Goal: Transaction & Acquisition: Purchase product/service

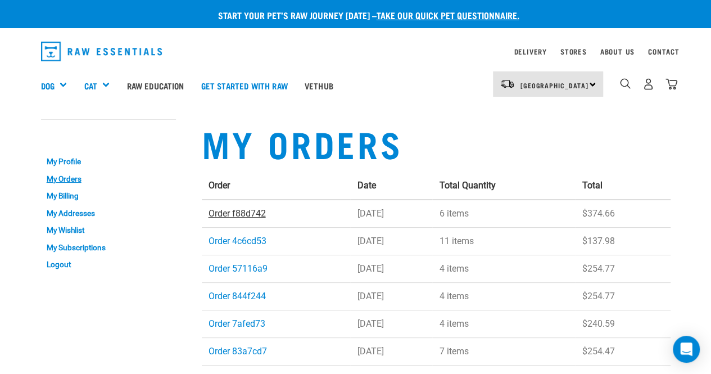
click at [241, 211] on link "Order f88d742" at bounding box center [237, 213] width 57 height 11
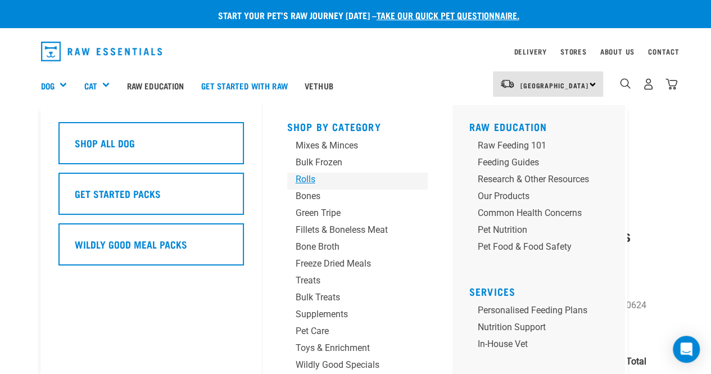
click at [310, 175] on div "Rolls" at bounding box center [348, 179] width 105 height 13
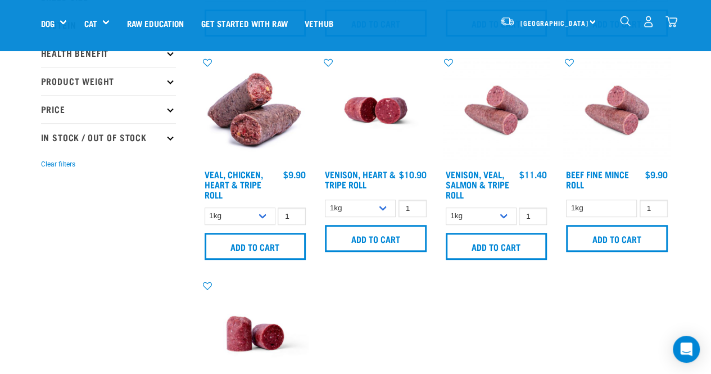
scroll to position [225, 0]
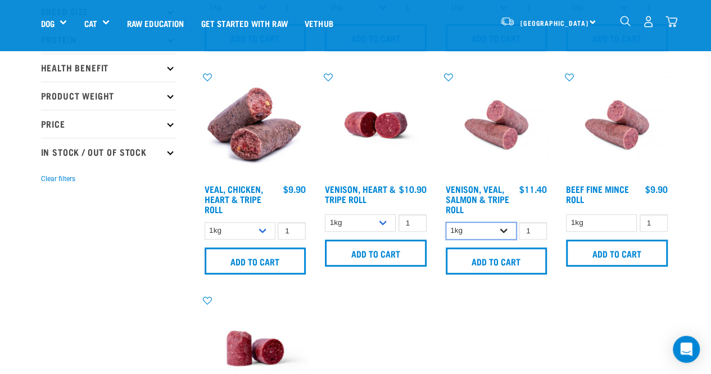
click at [502, 228] on select "1kg Bulk (10kg)" at bounding box center [481, 230] width 71 height 17
select select "336057"
click at [446, 222] on select "1kg Bulk (10kg)" at bounding box center [481, 230] width 71 height 17
type input "2"
click at [536, 227] on input "2" at bounding box center [533, 230] width 28 height 17
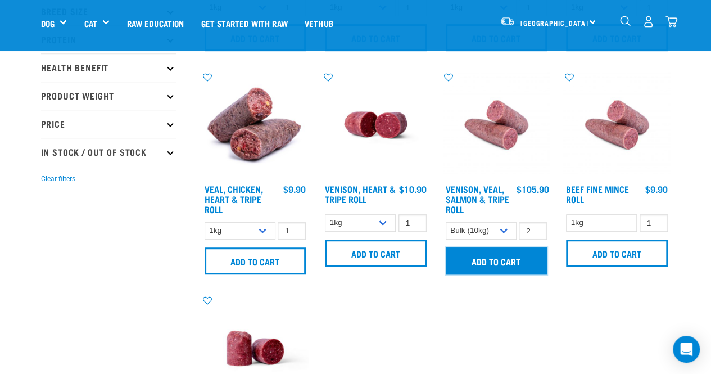
click at [520, 262] on input "Add to cart" at bounding box center [497, 260] width 102 height 27
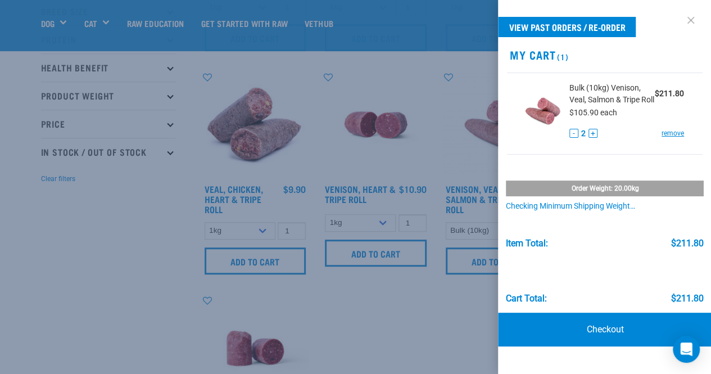
click at [695, 19] on link at bounding box center [691, 20] width 18 height 18
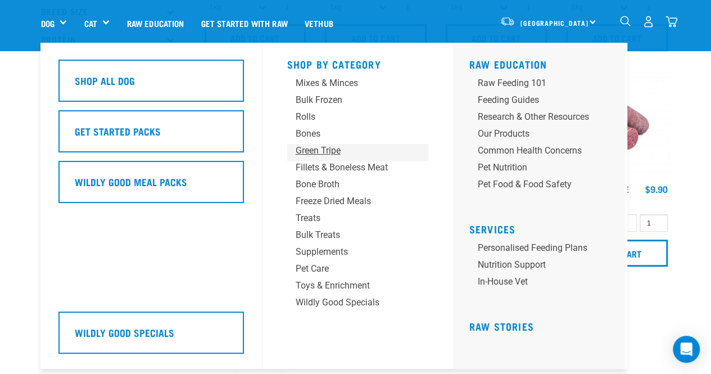
click at [313, 151] on div "Green Tripe" at bounding box center [348, 150] width 105 height 13
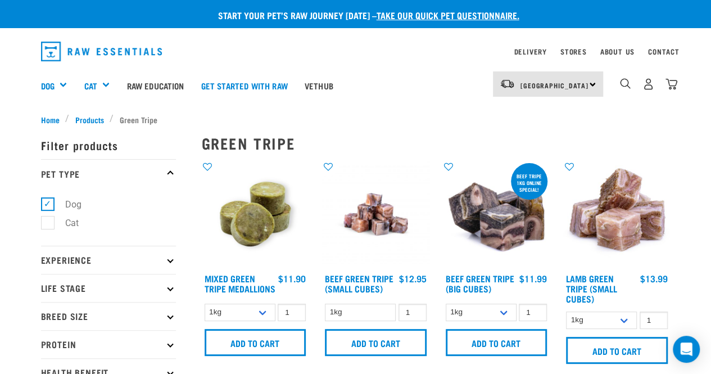
scroll to position [56, 0]
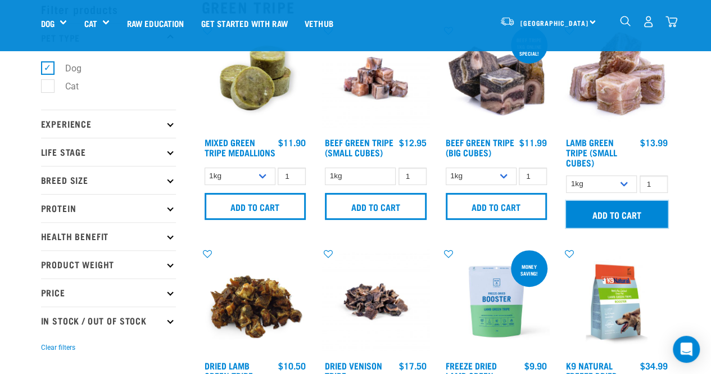
click at [626, 220] on input "Add to cart" at bounding box center [617, 214] width 102 height 27
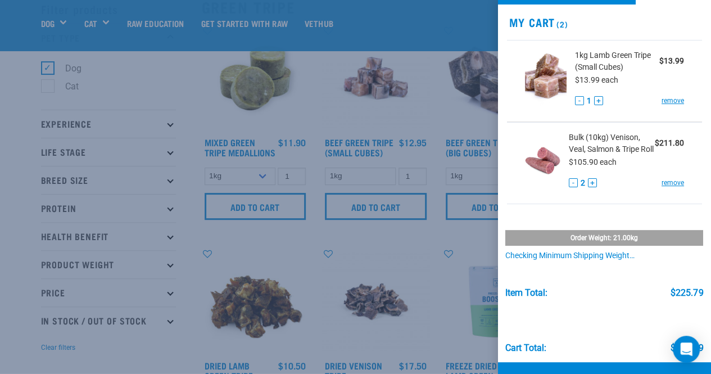
scroll to position [79, 0]
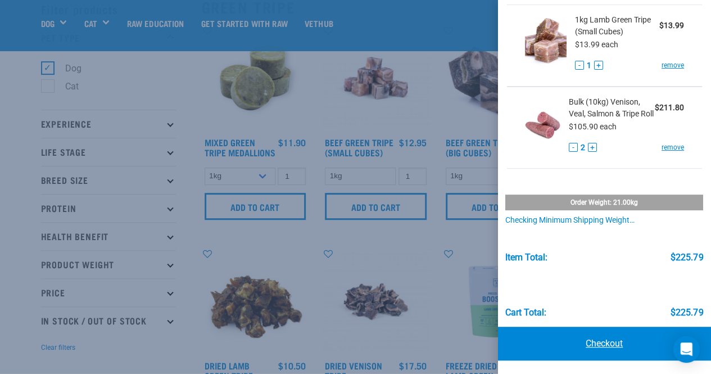
click at [622, 345] on link "Checkout" at bounding box center [605, 344] width 214 height 34
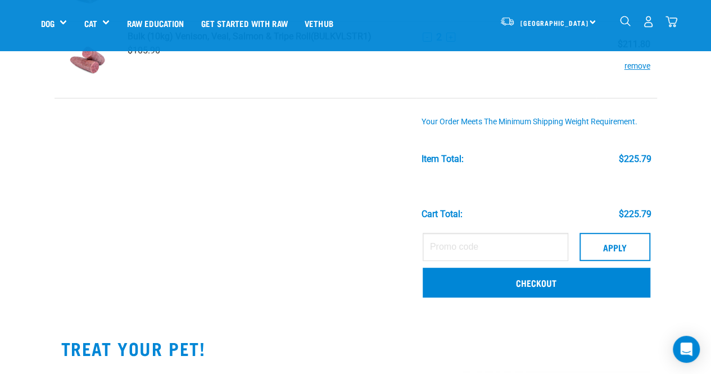
scroll to position [169, 0]
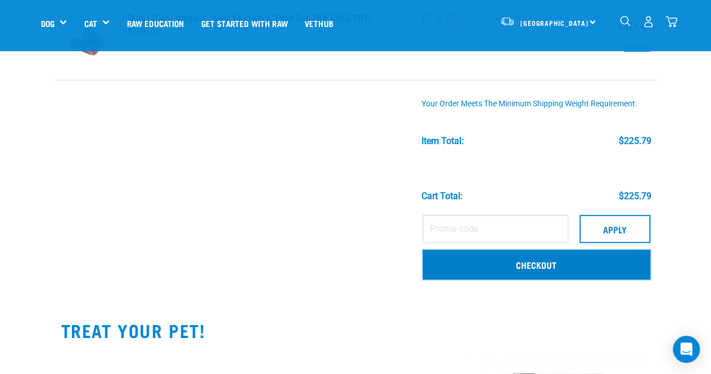
click at [564, 259] on link "Checkout" at bounding box center [537, 264] width 228 height 29
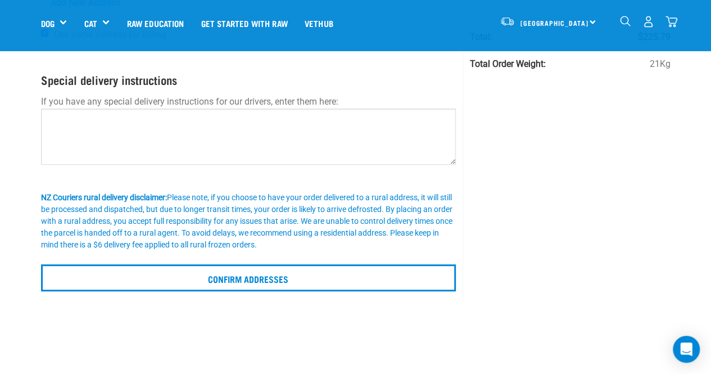
scroll to position [281, 0]
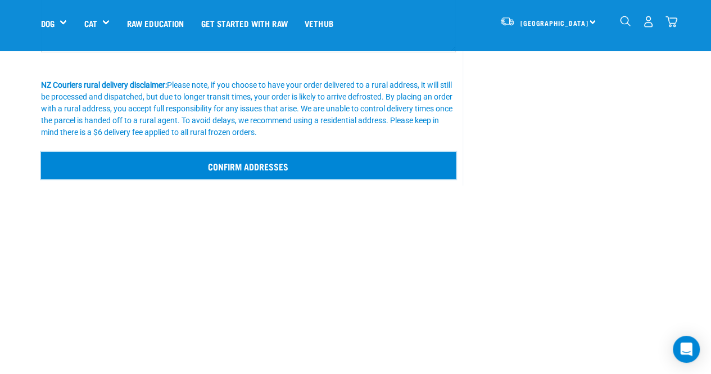
click at [342, 173] on input "Confirm addresses" at bounding box center [249, 165] width 416 height 27
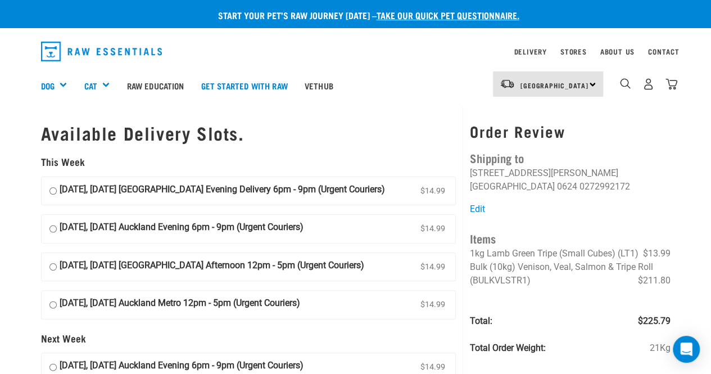
click at [57, 226] on label "17 October, Friday Auckland Evening 6pm - 9pm (Urgent Couriers) $14.99" at bounding box center [249, 229] width 414 height 28
click at [57, 226] on input "17 October, Friday Auckland Evening 6pm - 9pm (Urgent Couriers) $14.99" at bounding box center [52, 228] width 7 height 17
radio input "true"
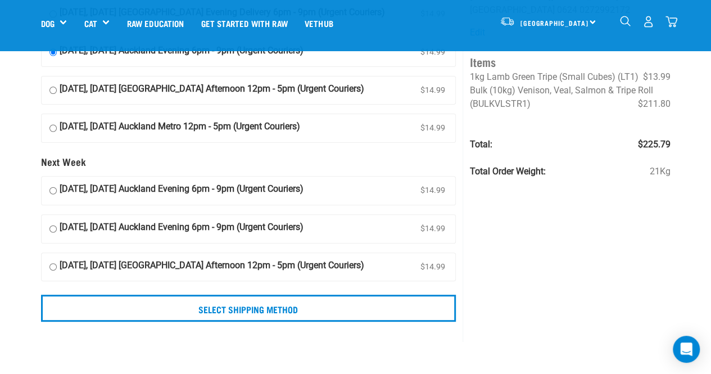
scroll to position [169, 0]
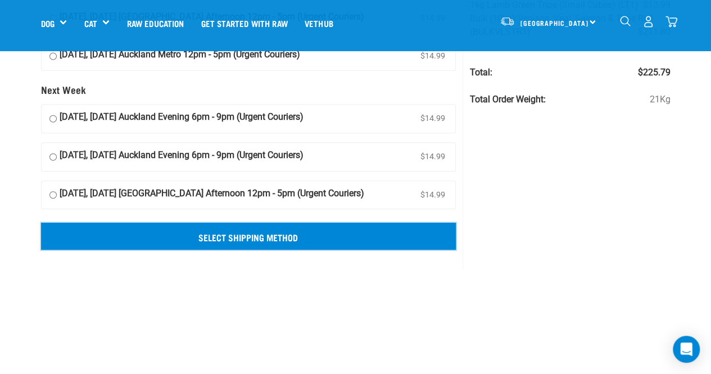
click at [284, 240] on input "Select Shipping Method" at bounding box center [249, 236] width 416 height 27
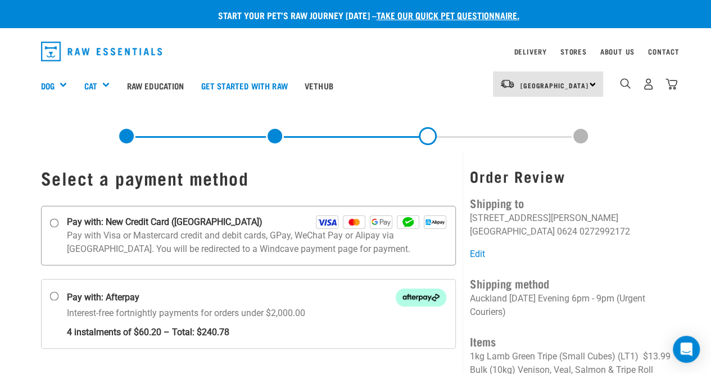
click at [170, 238] on p "Pay with Visa or Mastercard credit and debit cards, GPay, WeChat Pay or Alipay …" at bounding box center [257, 242] width 380 height 27
click at [58, 227] on input "Pay with: New Credit Card ([GEOGRAPHIC_DATA])" at bounding box center [53, 222] width 9 height 9
radio input "true"
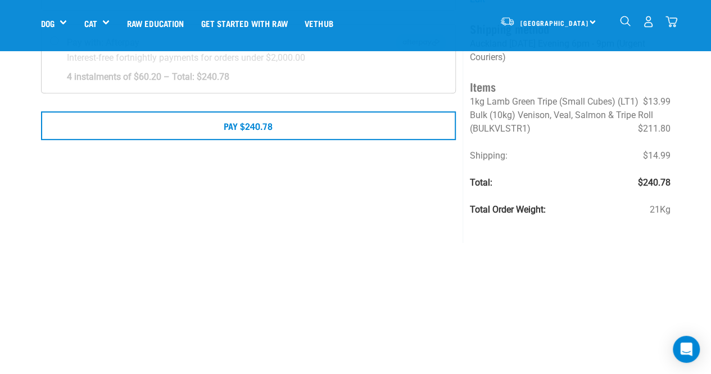
scroll to position [78, 0]
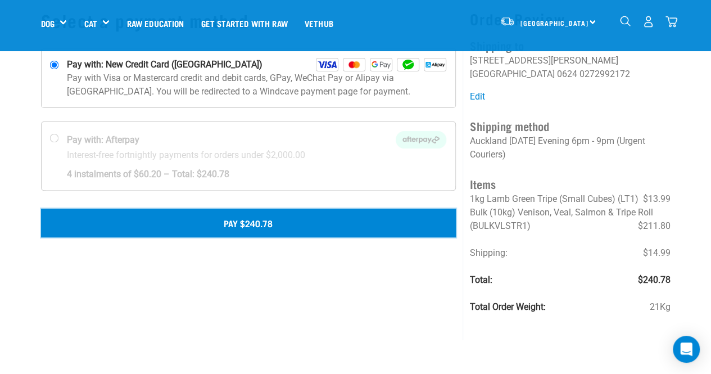
click at [214, 224] on button "Pay $240.78" at bounding box center [249, 223] width 416 height 28
